Goal: Transaction & Acquisition: Purchase product/service

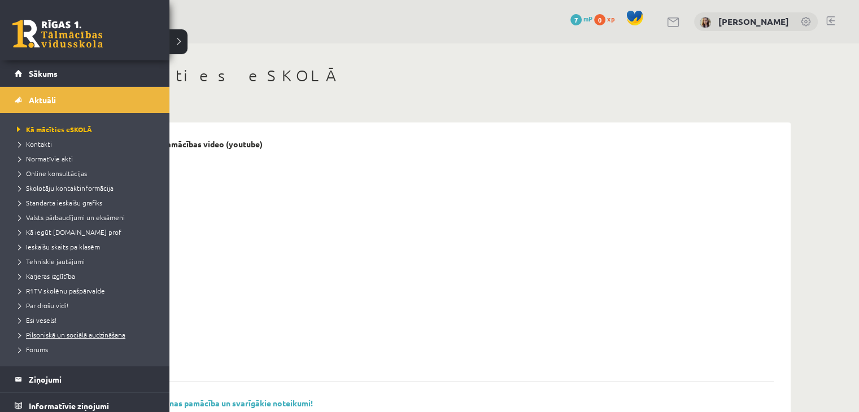
scroll to position [68, 0]
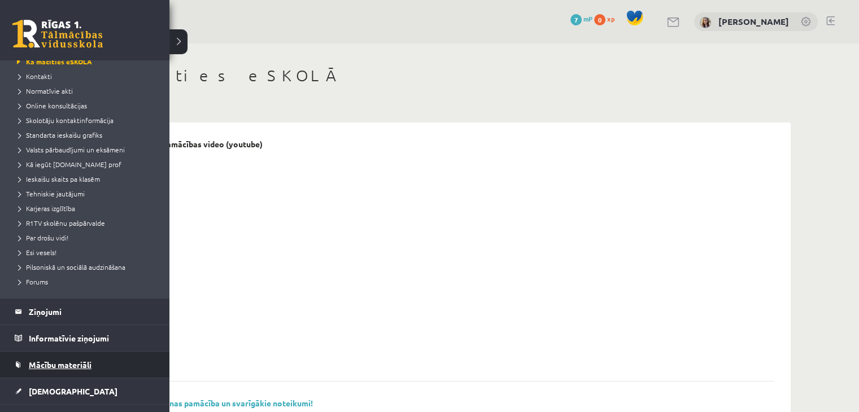
click at [69, 360] on span "Mācību materiāli" at bounding box center [60, 365] width 63 height 10
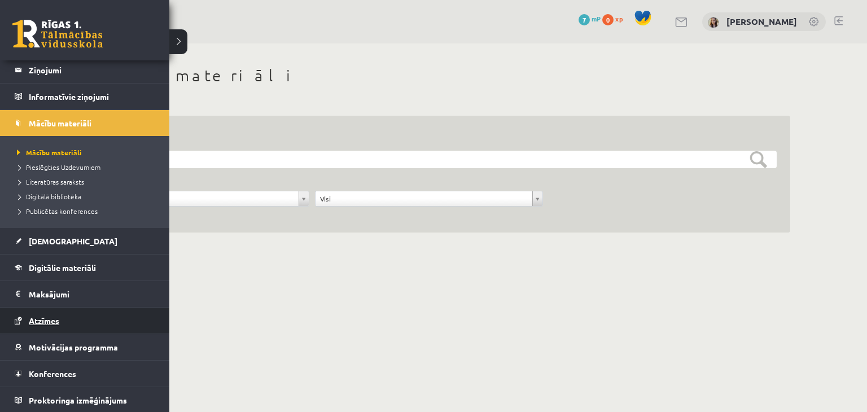
scroll to position [56, 0]
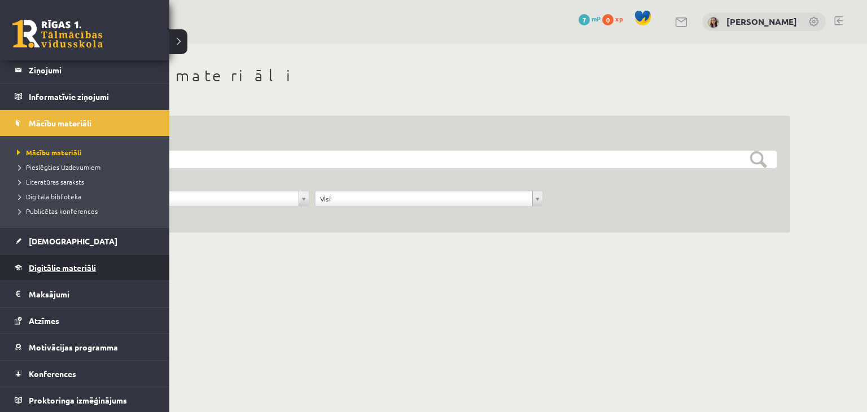
click at [79, 267] on span "Digitālie materiāli" at bounding box center [62, 268] width 67 height 10
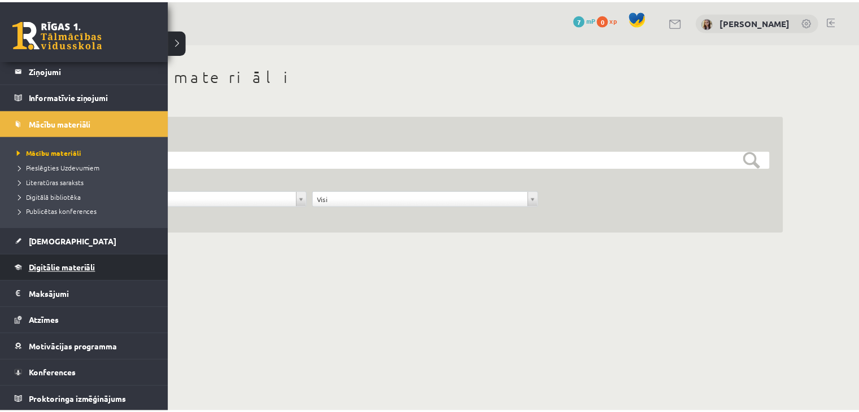
scroll to position [12, 0]
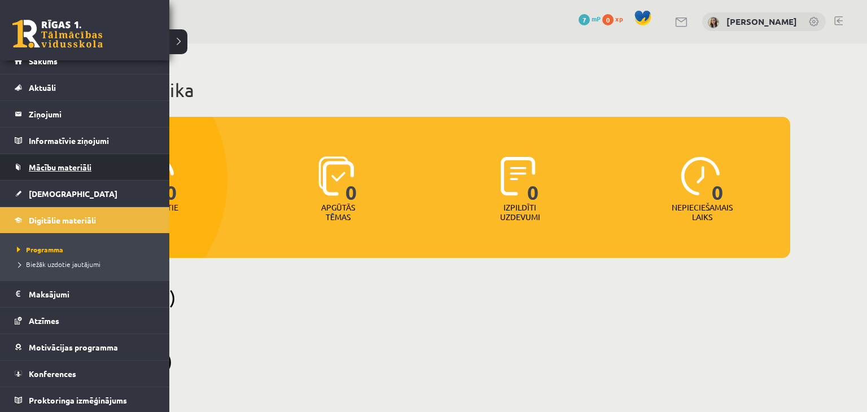
click at [70, 172] on link "Mācību materiāli" at bounding box center [85, 167] width 141 height 26
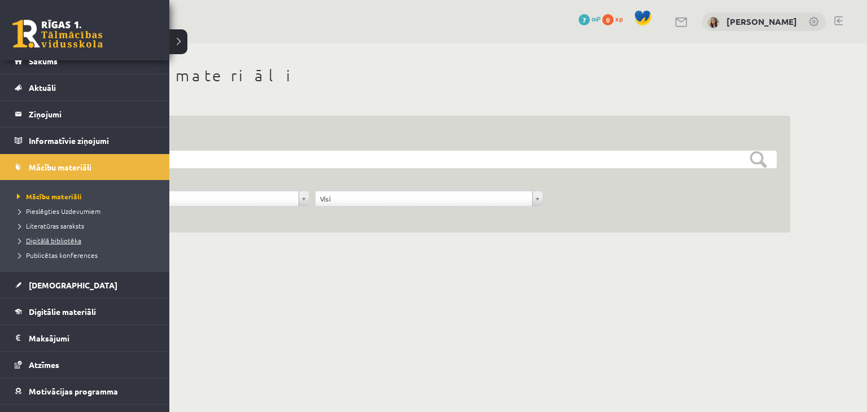
click at [63, 237] on span "Digitālā bibliotēka" at bounding box center [47, 240] width 67 height 9
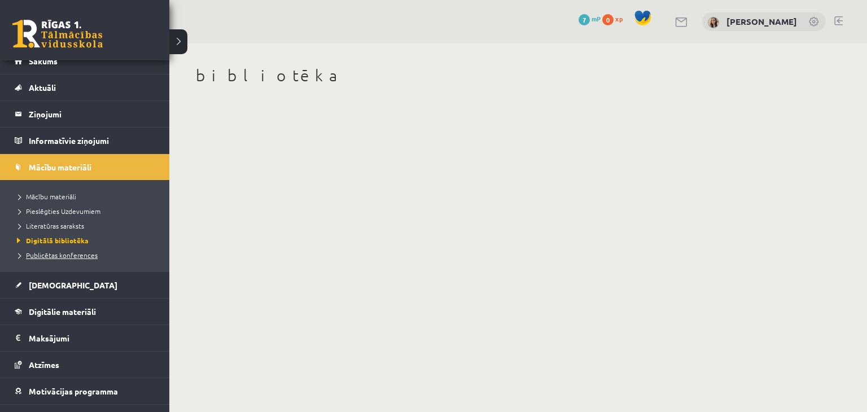
click at [41, 254] on span "Publicētas konferences" at bounding box center [56, 255] width 84 height 9
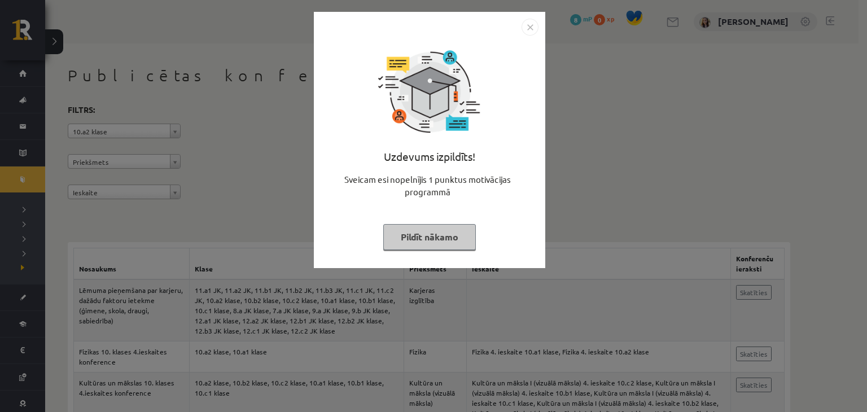
click at [460, 242] on button "Pildīt nākamo" at bounding box center [429, 237] width 93 height 26
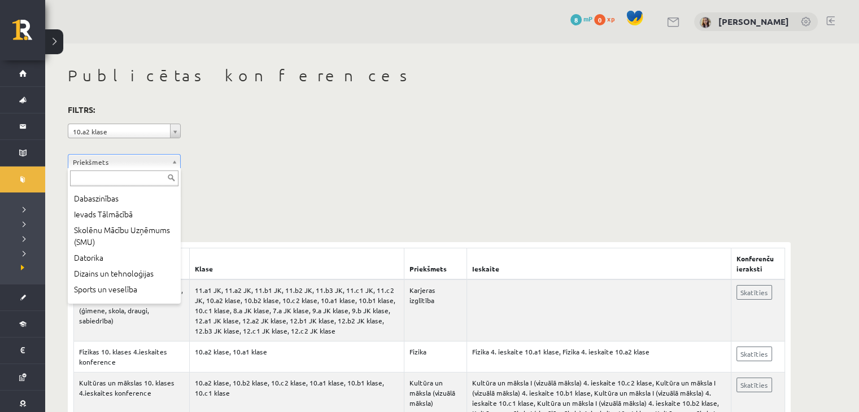
scroll to position [223, 0]
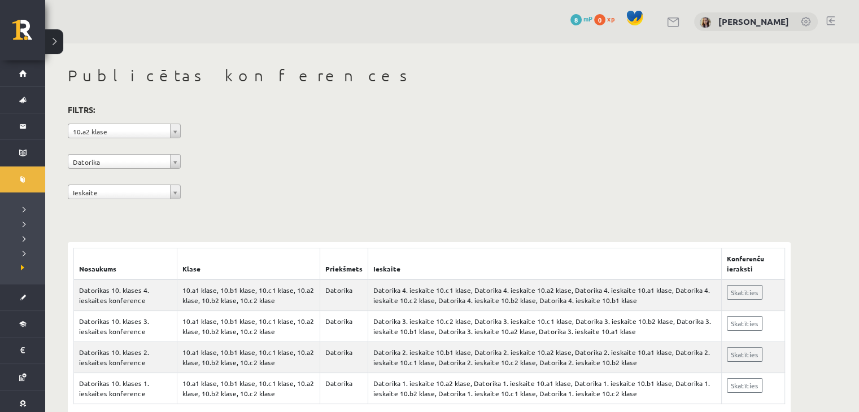
scroll to position [23, 0]
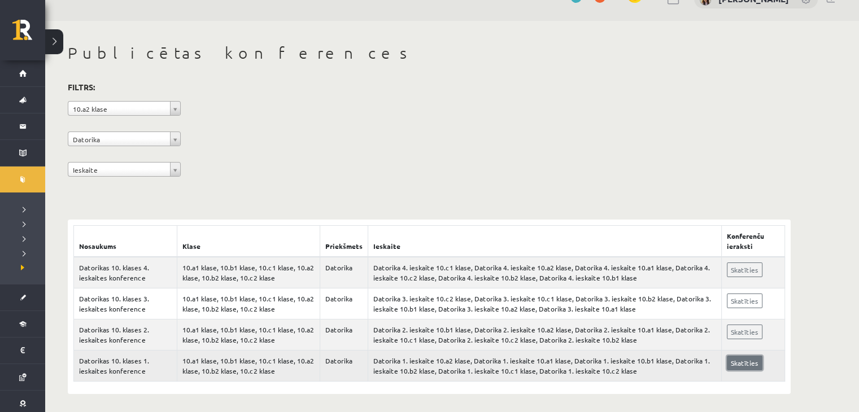
click at [753, 362] on link "Skatīties" at bounding box center [745, 363] width 36 height 15
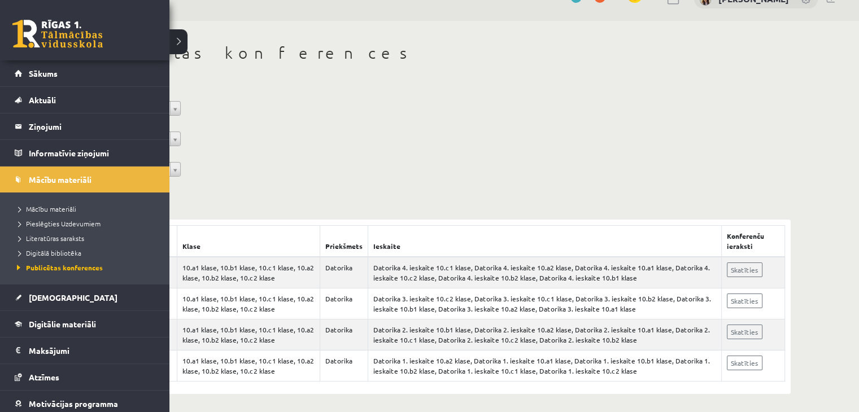
click at [33, 36] on link at bounding box center [57, 34] width 90 height 28
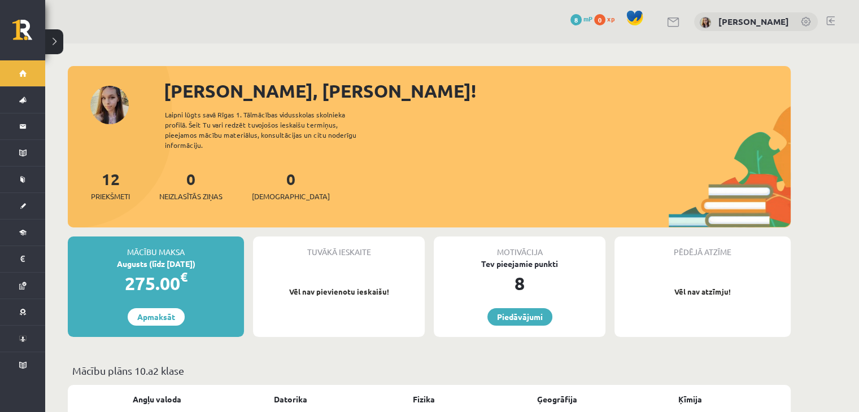
click at [58, 47] on button at bounding box center [54, 41] width 18 height 25
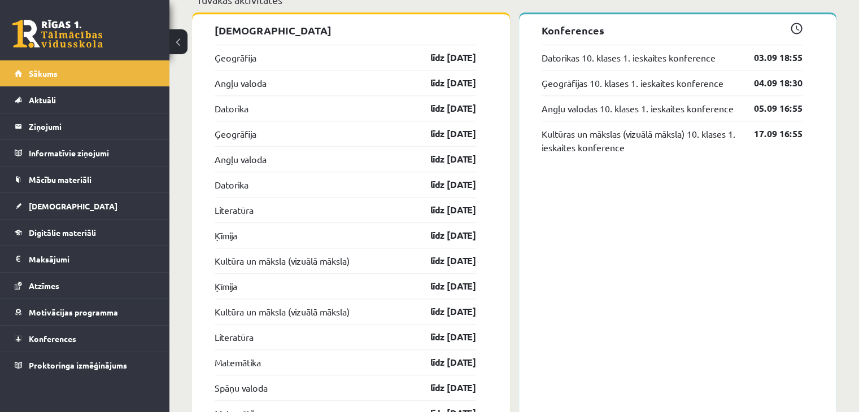
scroll to position [1027, 0]
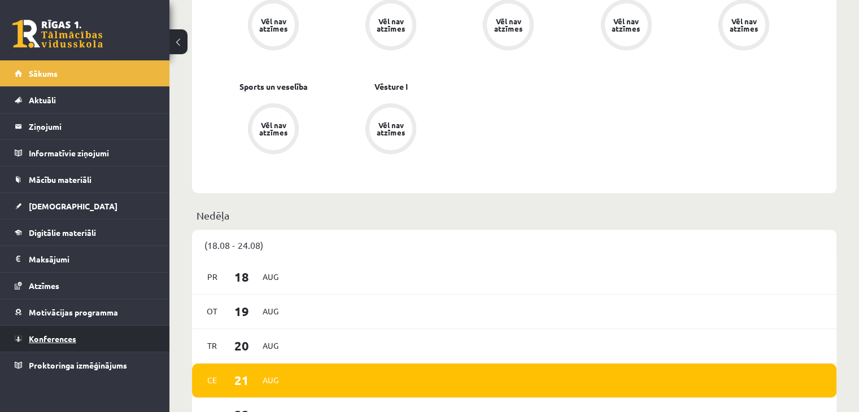
click at [38, 335] on span "Konferences" at bounding box center [52, 339] width 47 height 10
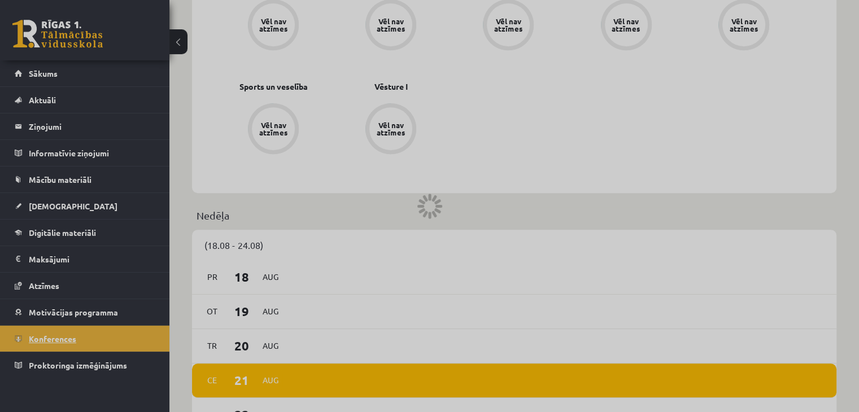
scroll to position [126, 0]
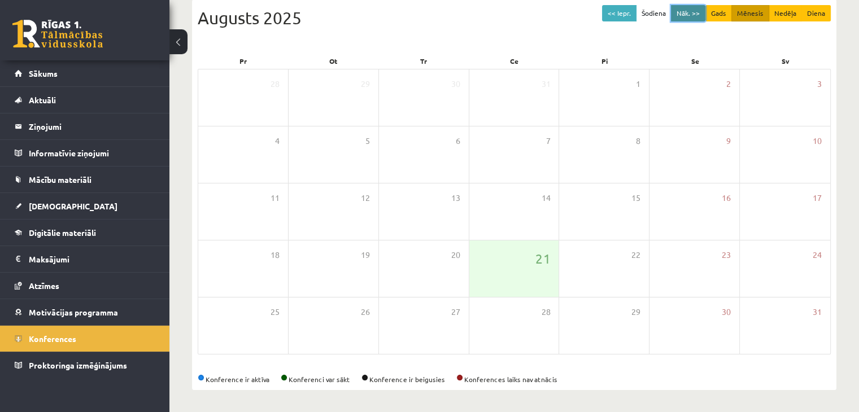
click at [701, 7] on button "Nāk. >>" at bounding box center [688, 13] width 34 height 16
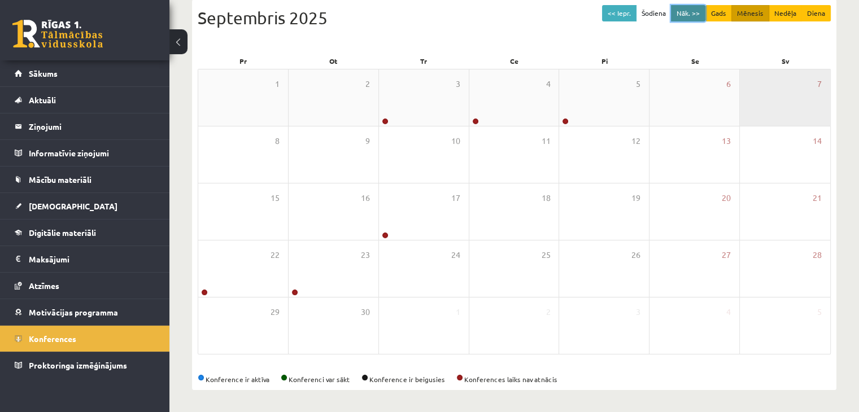
scroll to position [120, 0]
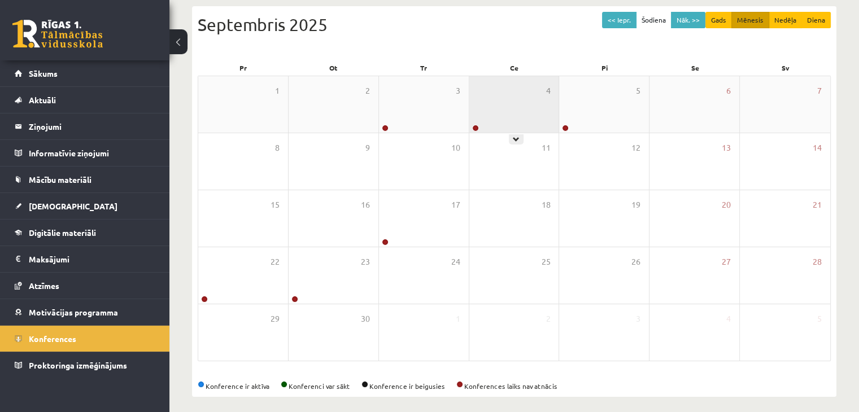
click at [554, 84] on div "4" at bounding box center [514, 104] width 90 height 56
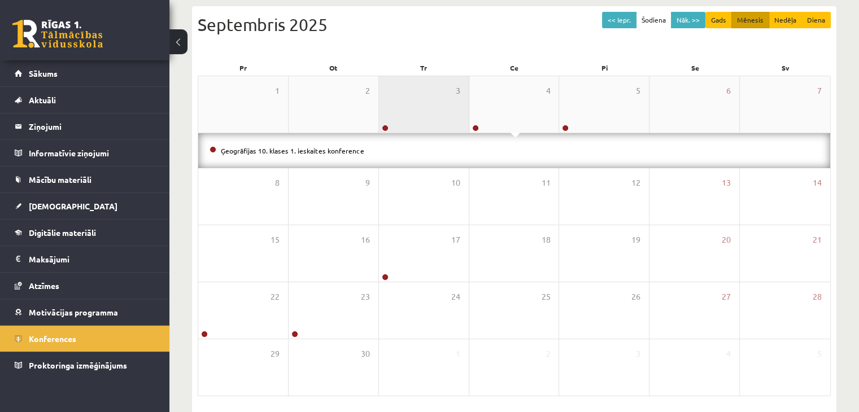
click at [455, 102] on div "3" at bounding box center [424, 104] width 90 height 56
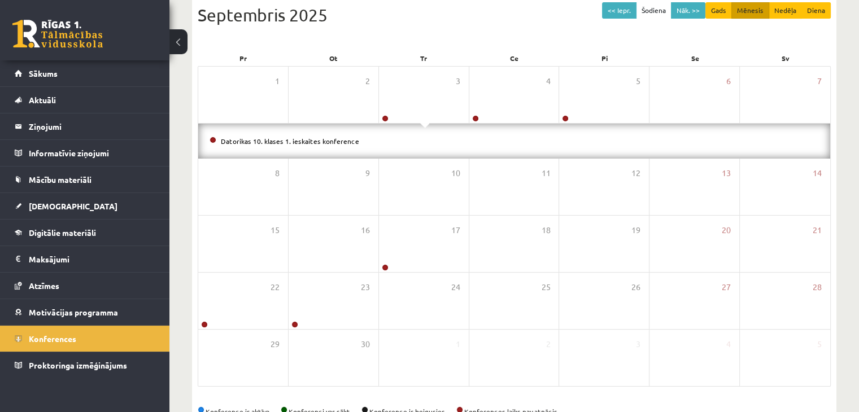
scroll to position [129, 0]
click at [36, 75] on span "Sākums" at bounding box center [43, 73] width 29 height 10
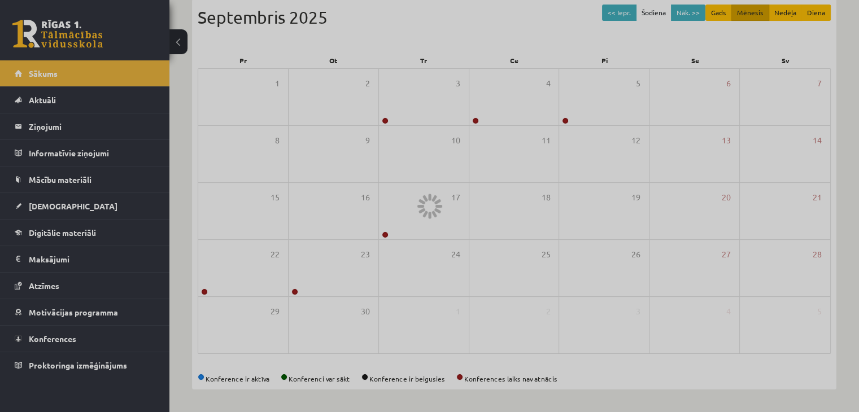
scroll to position [126, 0]
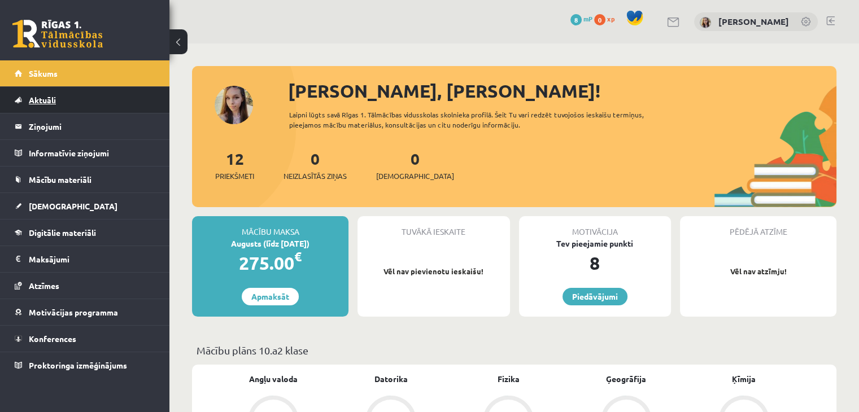
click at [45, 98] on span "Aktuāli" at bounding box center [42, 100] width 27 height 10
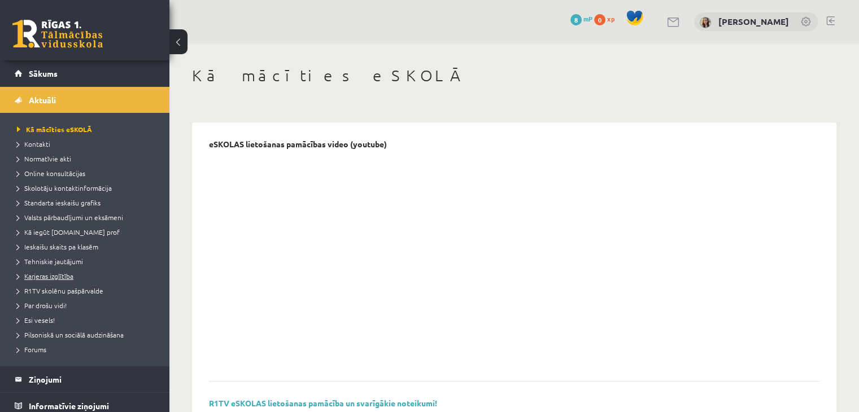
scroll to position [34, 0]
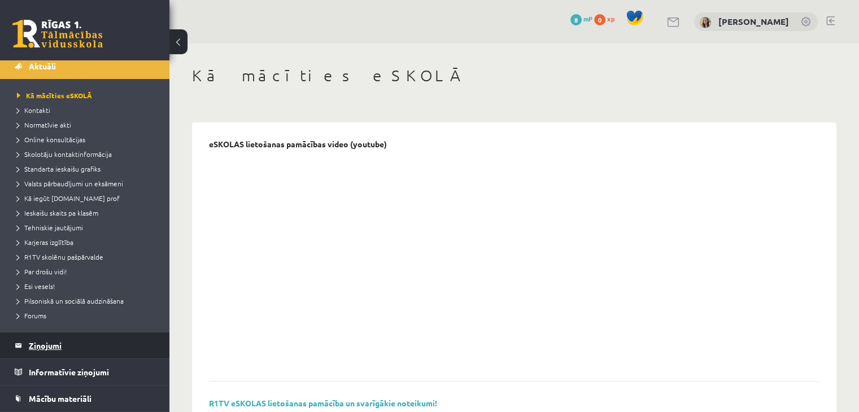
click at [45, 346] on legend "Ziņojumi 0" at bounding box center [92, 346] width 126 height 26
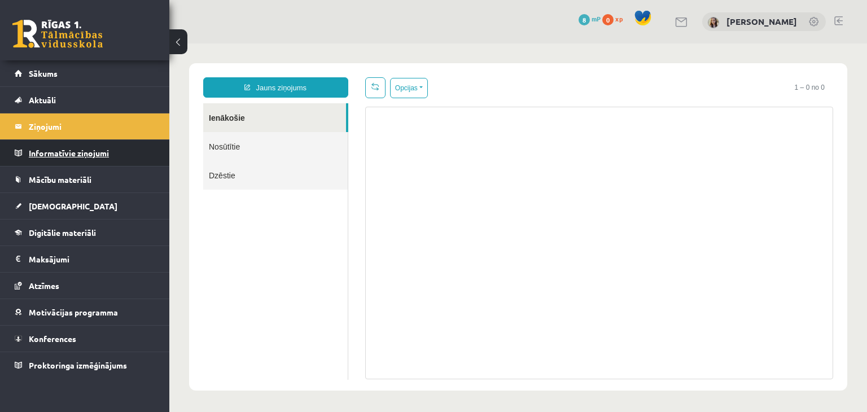
click at [66, 152] on legend "Informatīvie ziņojumi 0" at bounding box center [92, 153] width 126 height 26
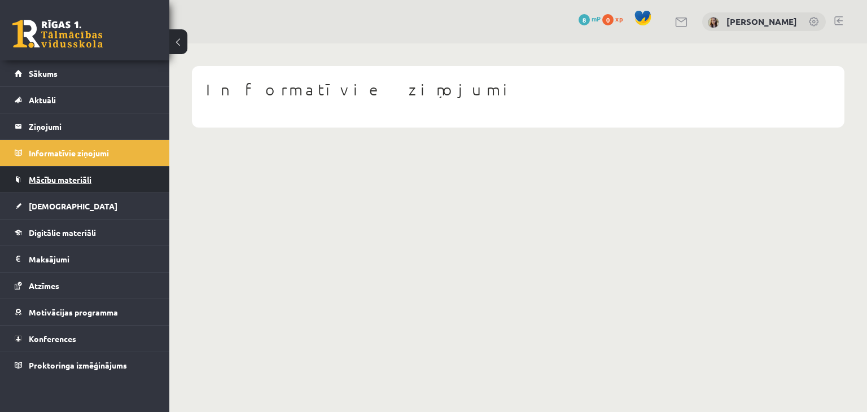
click at [63, 183] on span "Mācību materiāli" at bounding box center [60, 180] width 63 height 10
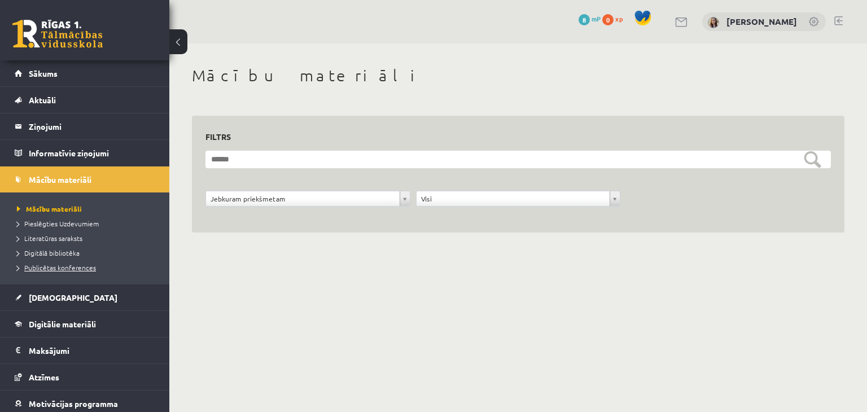
click at [75, 268] on span "Publicētas konferences" at bounding box center [56, 267] width 79 height 9
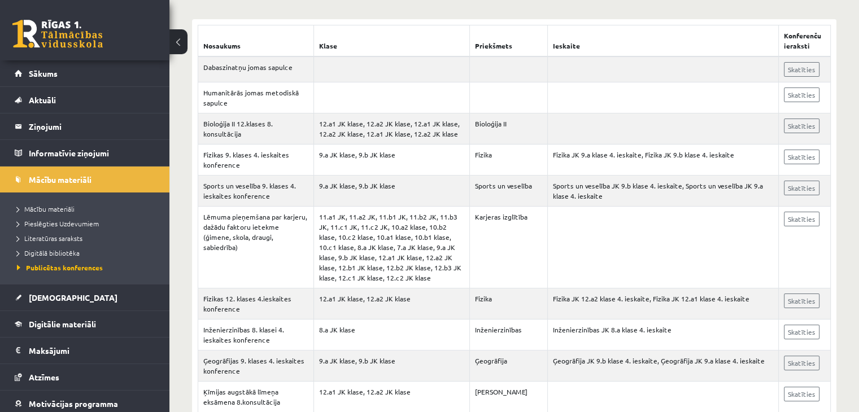
scroll to position [235, 0]
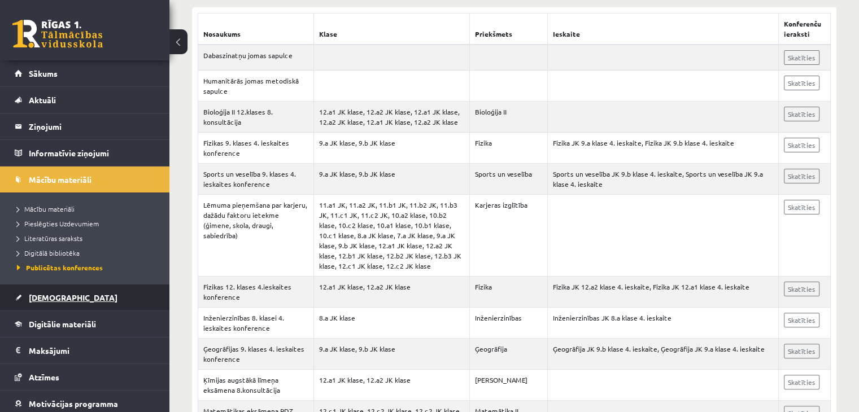
click at [41, 296] on span "[DEMOGRAPHIC_DATA]" at bounding box center [73, 298] width 89 height 10
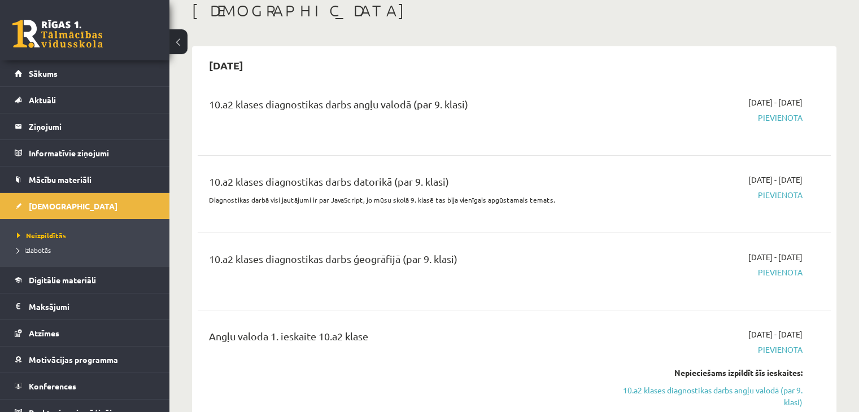
scroll to position [66, 0]
click at [49, 283] on span "Digitālie materiāli" at bounding box center [62, 280] width 67 height 10
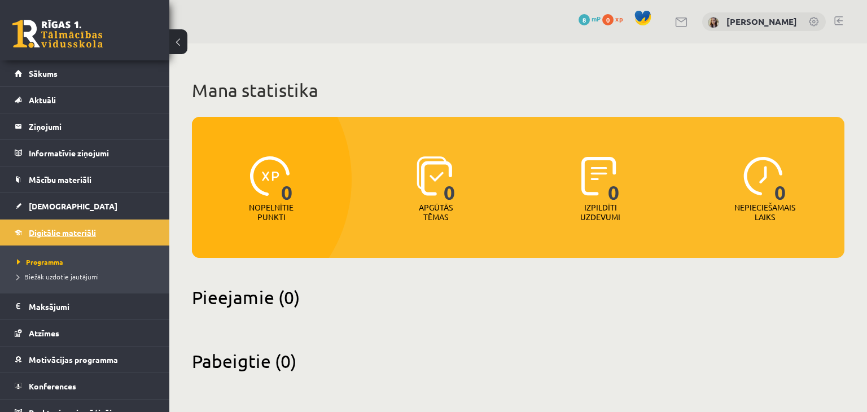
scroll to position [12, 0]
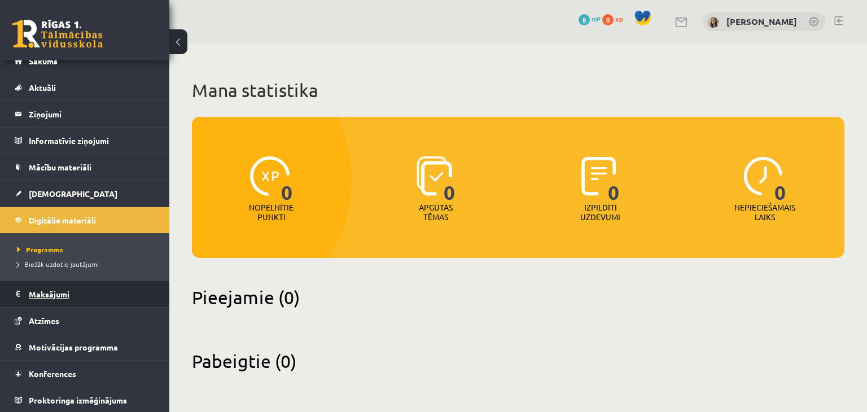
click at [42, 285] on legend "Maksājumi 0" at bounding box center [92, 294] width 126 height 26
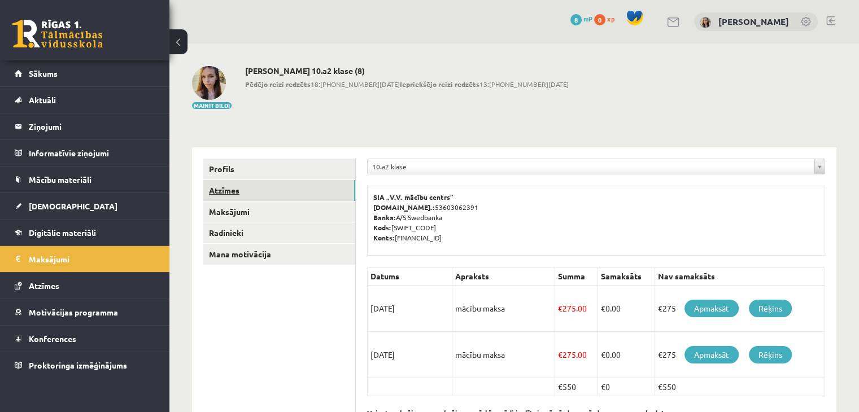
click at [228, 188] on link "Atzīmes" at bounding box center [279, 190] width 152 height 21
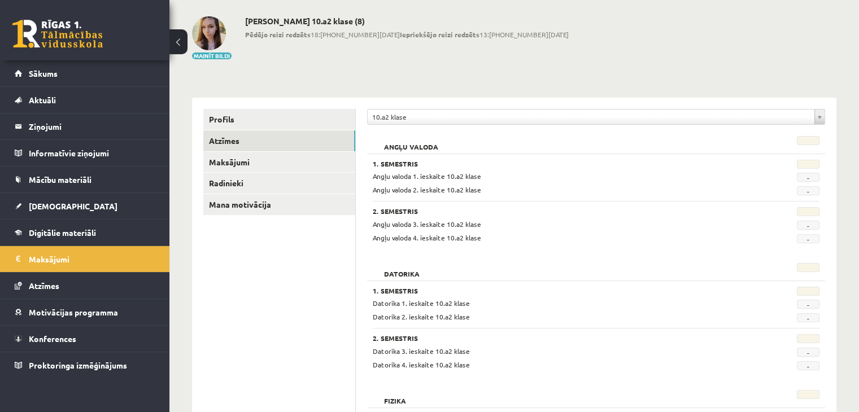
scroll to position [49, 0]
click at [41, 283] on span "Atzīmes" at bounding box center [44, 286] width 30 height 10
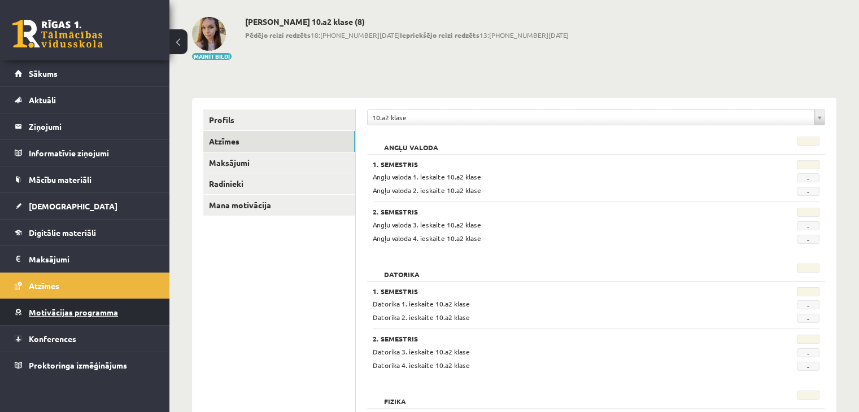
click at [63, 310] on span "Motivācijas programma" at bounding box center [73, 312] width 89 height 10
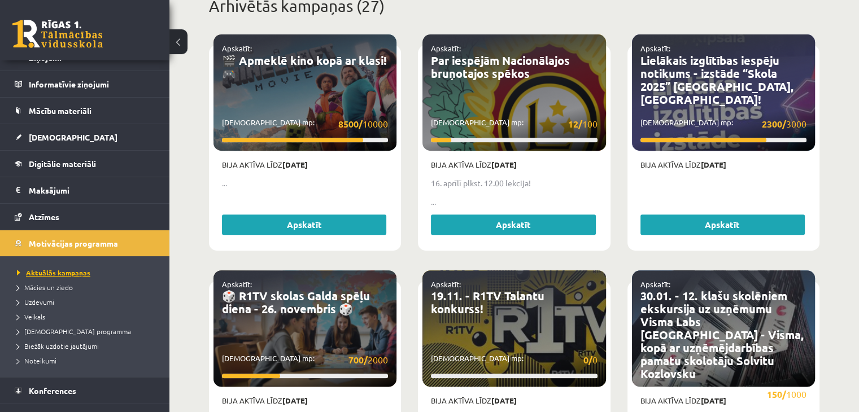
scroll to position [75, 0]
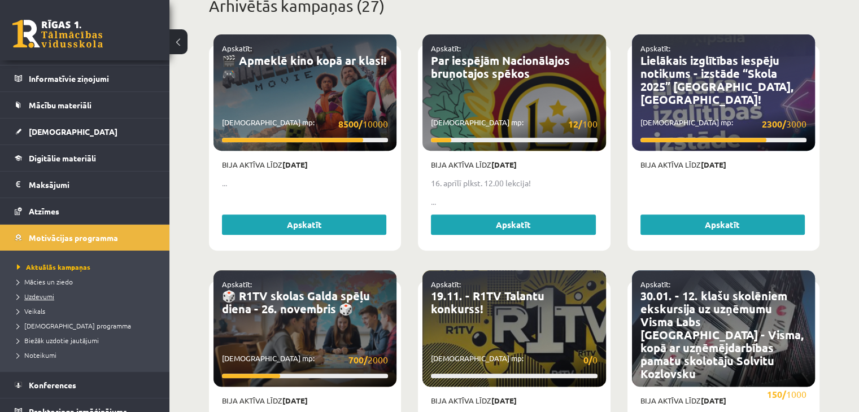
click at [34, 294] on span "Uzdevumi" at bounding box center [35, 296] width 37 height 9
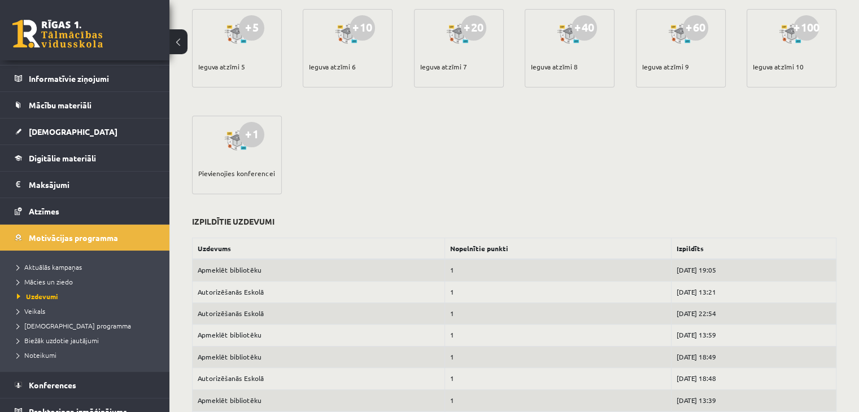
scroll to position [411, 0]
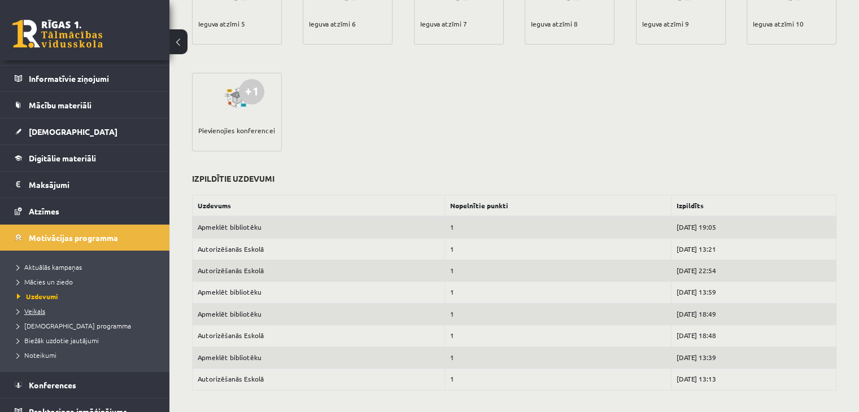
click at [34, 308] on span "Veikals" at bounding box center [31, 311] width 28 height 9
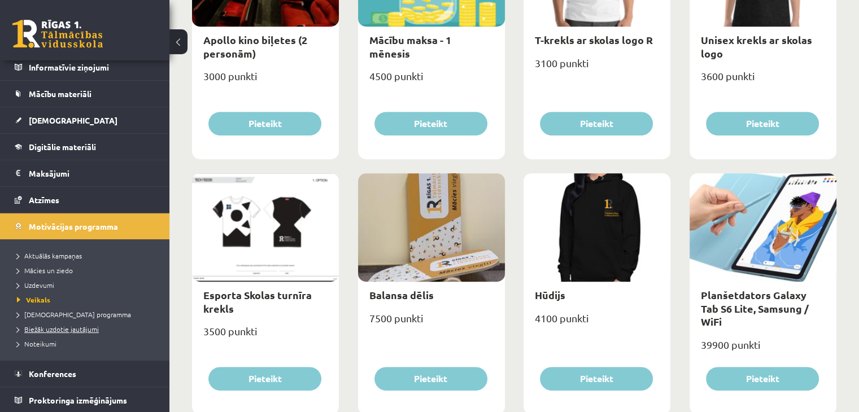
scroll to position [565, 0]
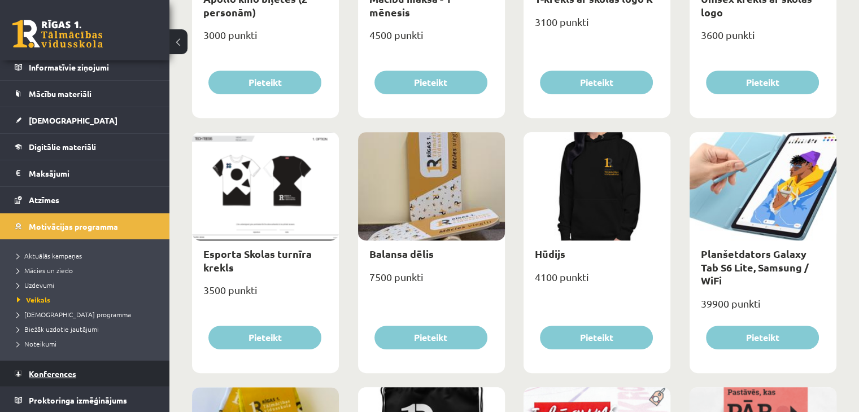
click at [54, 371] on span "Konferences" at bounding box center [52, 374] width 47 height 10
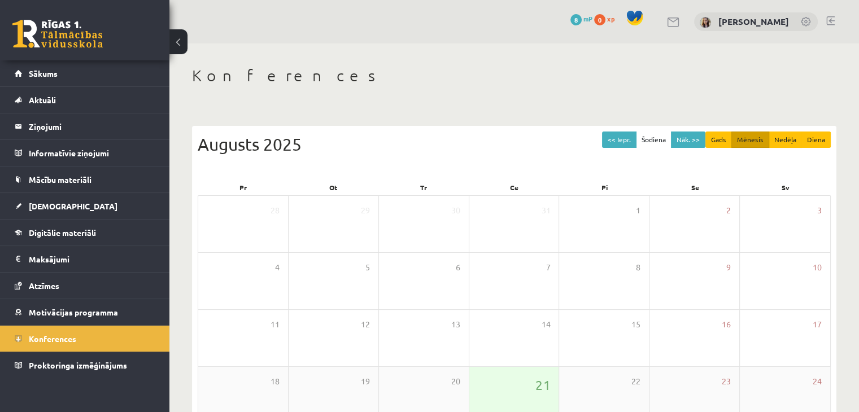
scroll to position [126, 0]
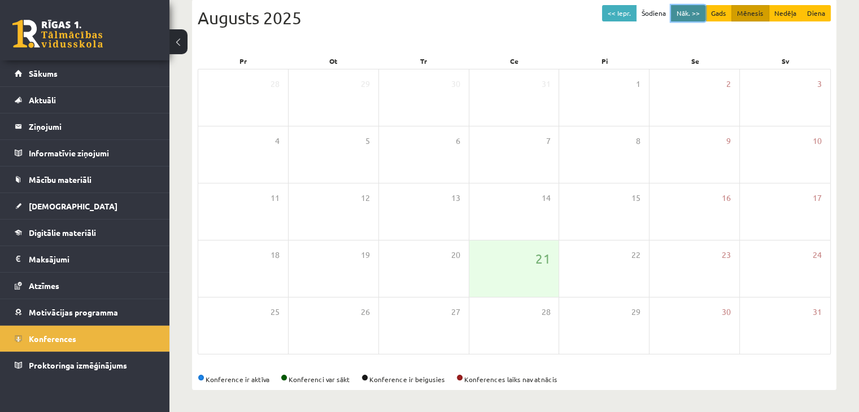
click at [693, 19] on button "Nāk. >>" at bounding box center [688, 13] width 34 height 16
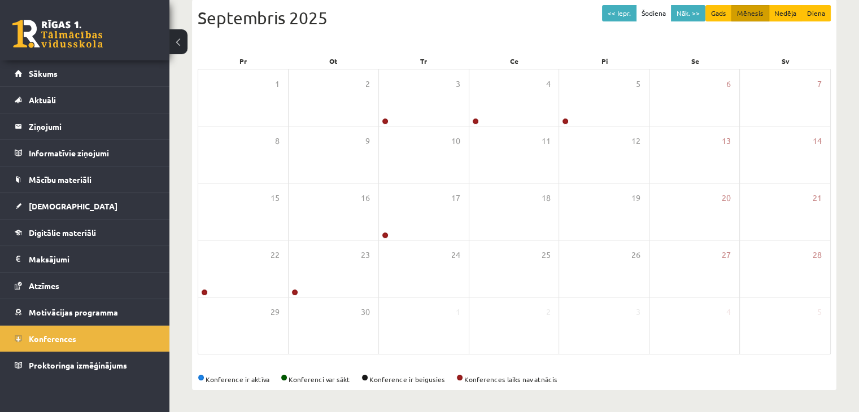
click at [61, 28] on link at bounding box center [57, 34] width 90 height 28
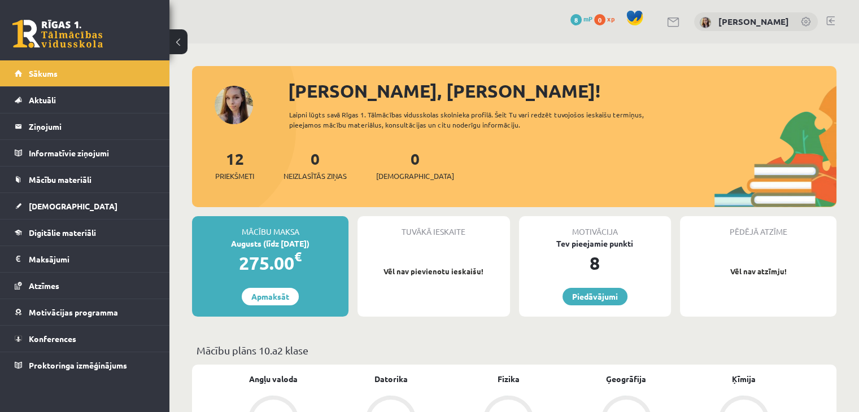
click at [174, 45] on button at bounding box center [178, 41] width 18 height 25
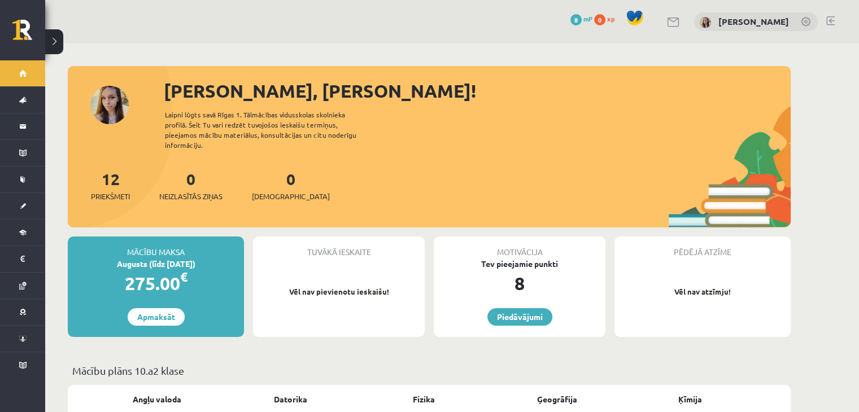
click at [640, 24] on span at bounding box center [634, 18] width 17 height 17
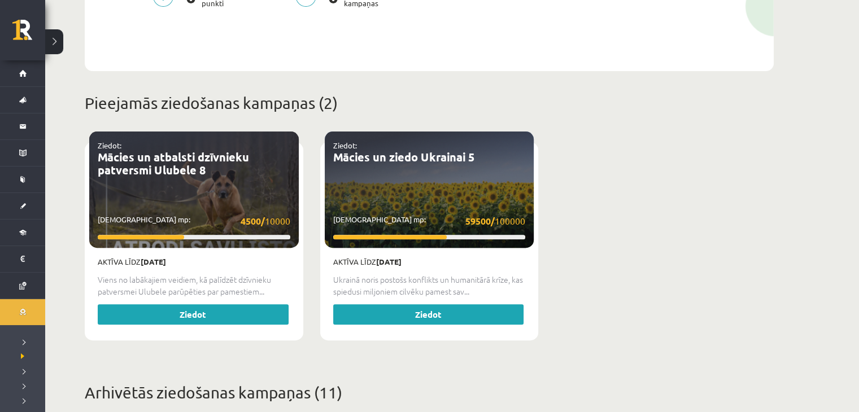
scroll to position [341, 0]
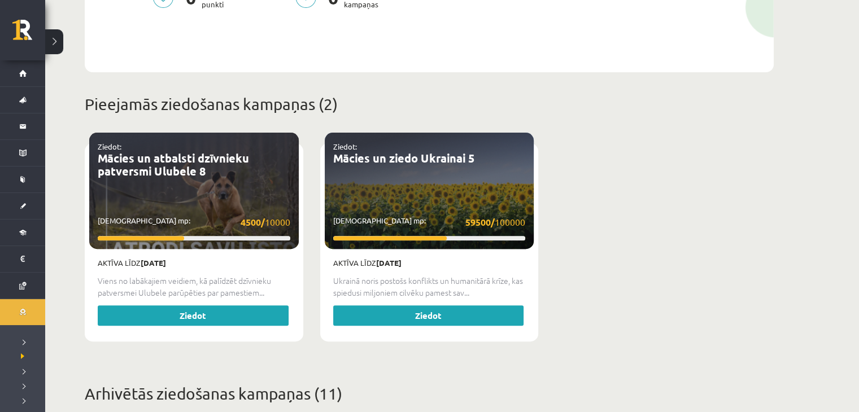
click at [424, 202] on div "Ziedot: Mācies un ziedo Ukrainai 5 Savākti mp: 59500/ 100000" at bounding box center [430, 191] width 210 height 116
click at [361, 152] on link "Mācies un ziedo Ukrainai 5" at bounding box center [403, 158] width 141 height 15
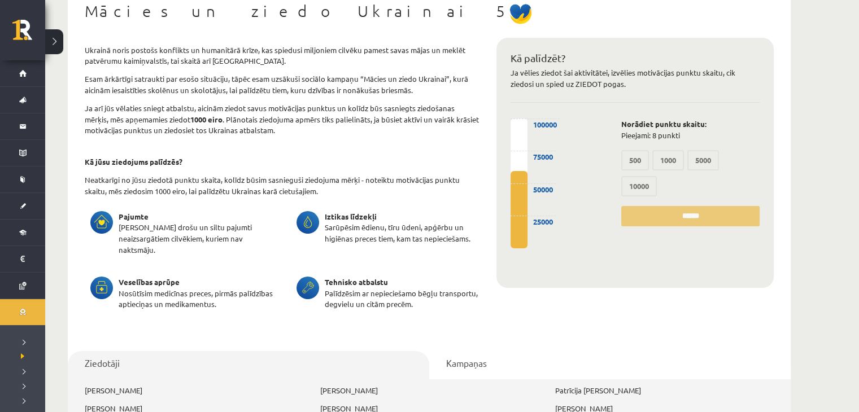
scroll to position [93, 0]
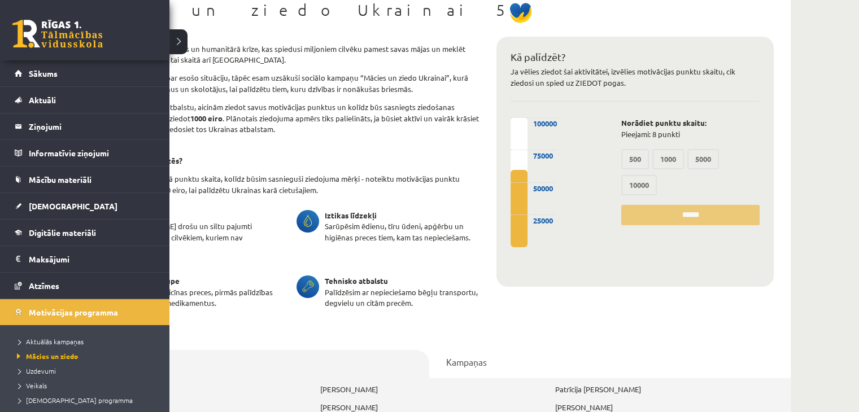
click at [11, 28] on div "0 Dāvanas 8 mP 0 xp" at bounding box center [84, 30] width 169 height 60
click at [47, 37] on link at bounding box center [57, 34] width 90 height 28
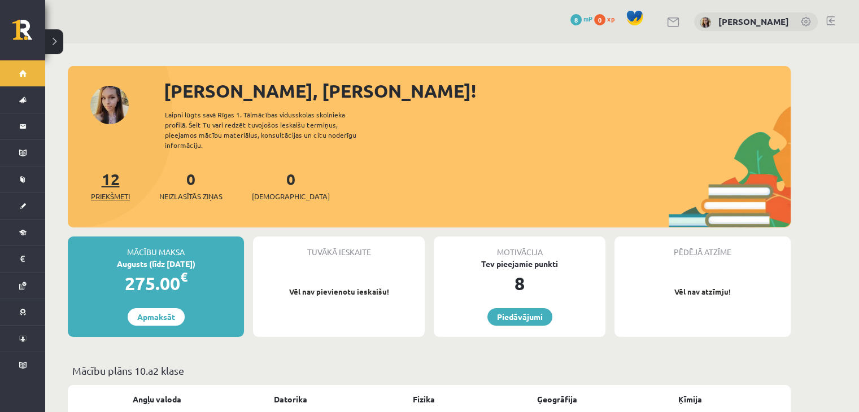
click at [114, 169] on link "12 Priekšmeti" at bounding box center [110, 185] width 39 height 33
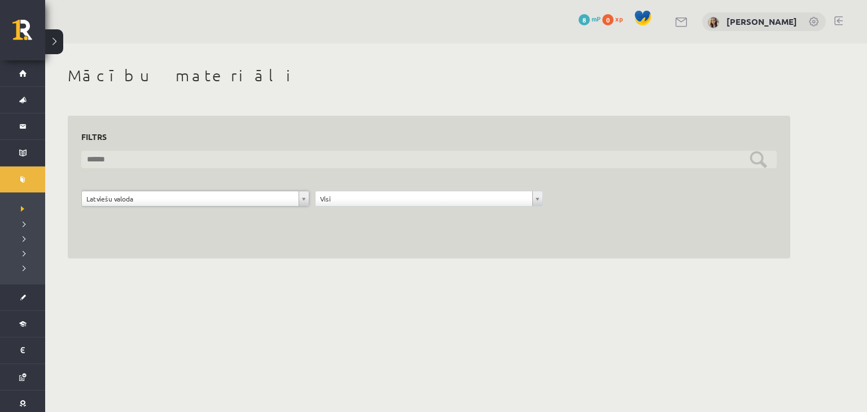
click at [262, 163] on input "text" at bounding box center [429, 160] width 696 height 18
click at [506, 163] on input "*****" at bounding box center [429, 160] width 696 height 18
type input "*"
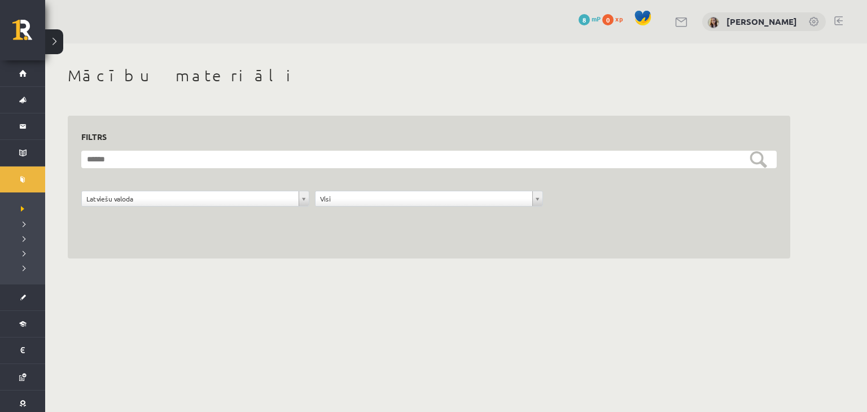
click at [590, 20] on span "8" at bounding box center [584, 19] width 11 height 11
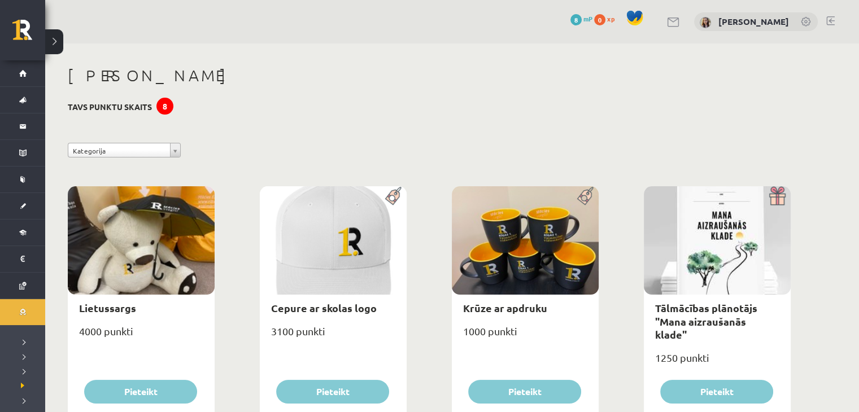
click at [605, 20] on span "0" at bounding box center [599, 19] width 11 height 11
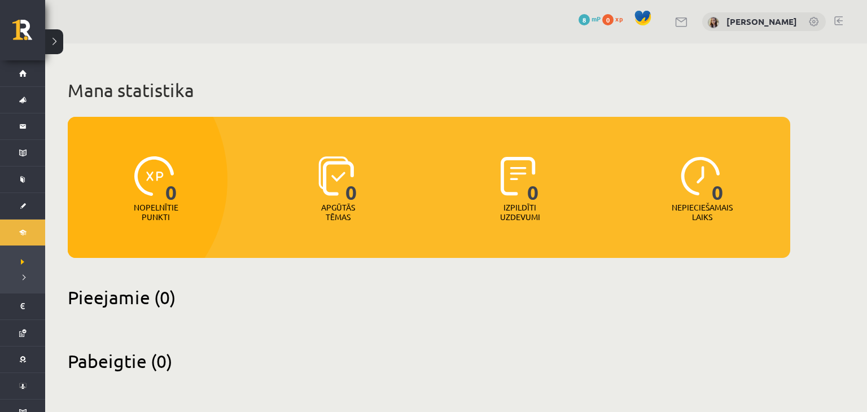
click at [590, 19] on span "8" at bounding box center [584, 19] width 11 height 11
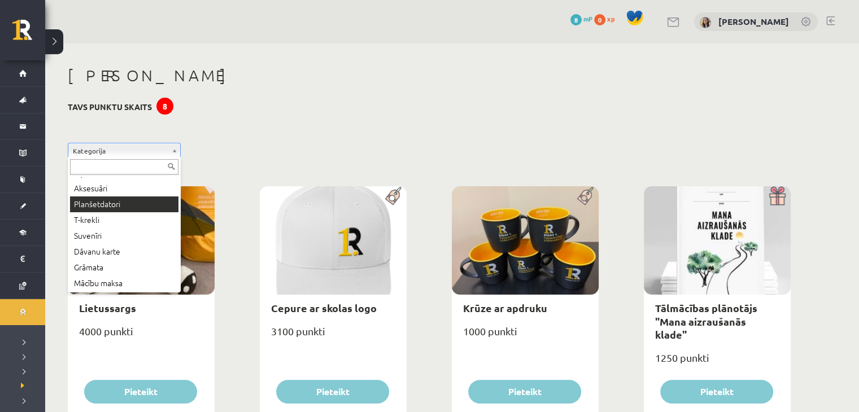
scroll to position [61, 0]
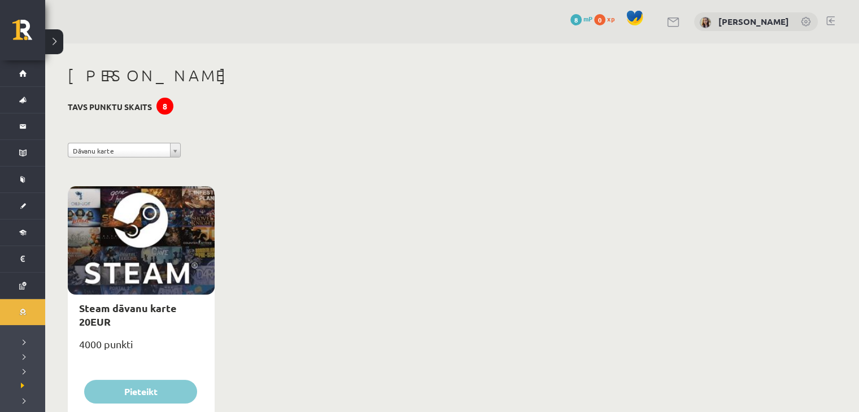
click at [128, 159] on div "**********" at bounding box center [429, 153] width 740 height 20
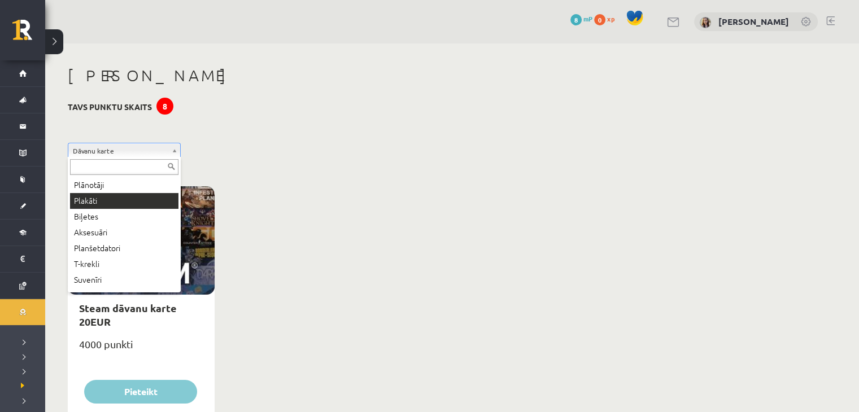
scroll to position [61, 0]
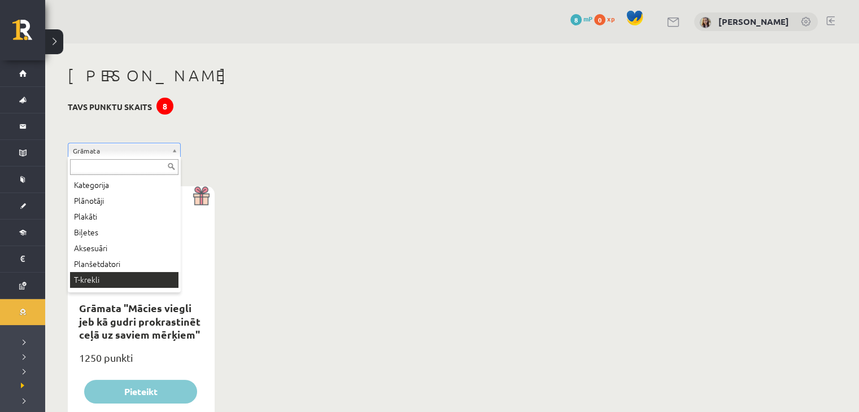
scroll to position [14, 0]
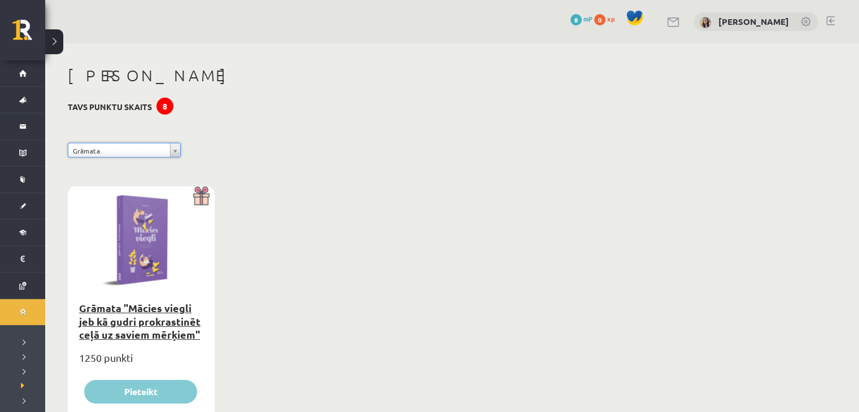
click at [160, 308] on link "Grāmata "Mācies viegli jeb kā gudri prokrastinēt ceļā uz saviem mērķiem"" at bounding box center [139, 322] width 121 height 40
type input "*"
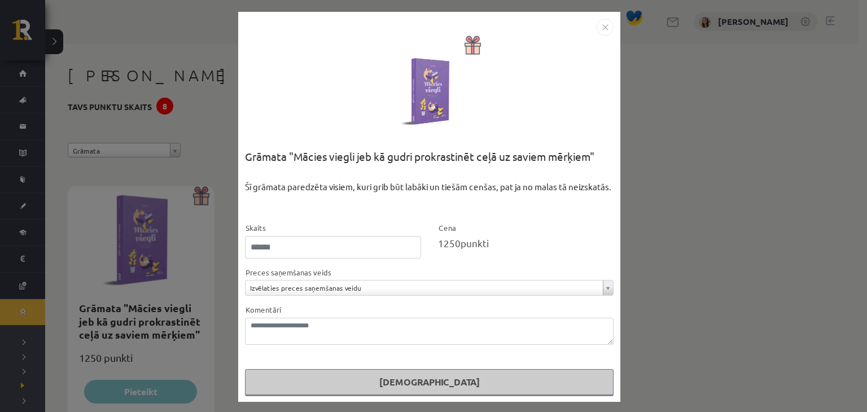
click at [597, 34] on img "Close" at bounding box center [605, 27] width 17 height 17
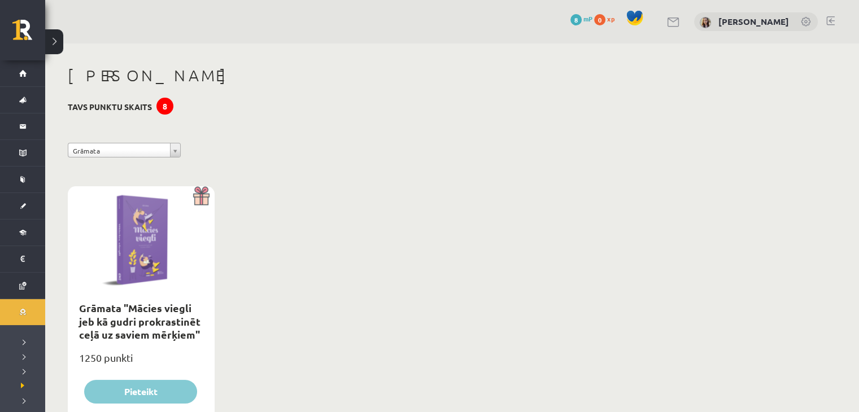
click at [111, 169] on div "**********" at bounding box center [429, 250] width 768 height 415
click at [111, 142] on div "**********" at bounding box center [429, 250] width 768 height 415
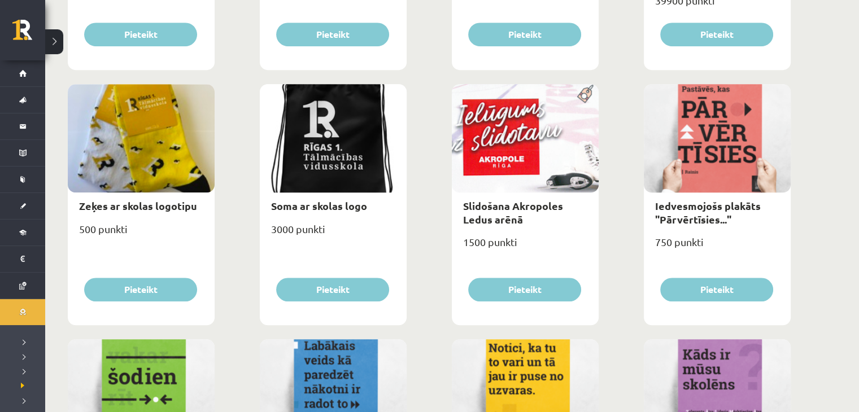
scroll to position [847, 0]
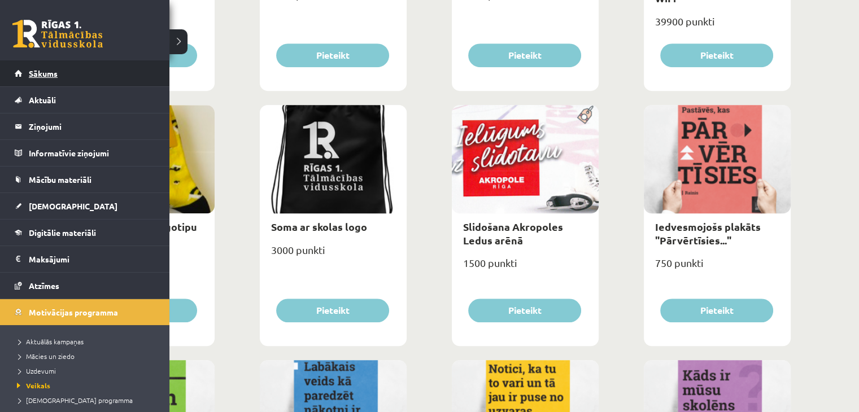
click at [47, 77] on span "Sākums" at bounding box center [43, 73] width 29 height 10
